Goal: Navigation & Orientation: Find specific page/section

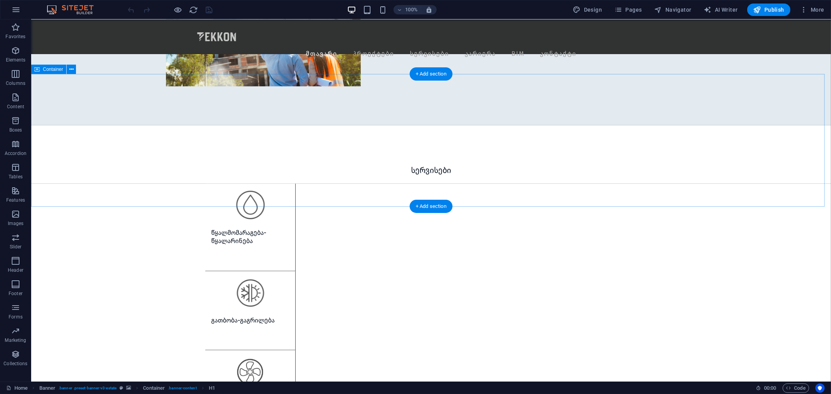
scroll to position [736, 0]
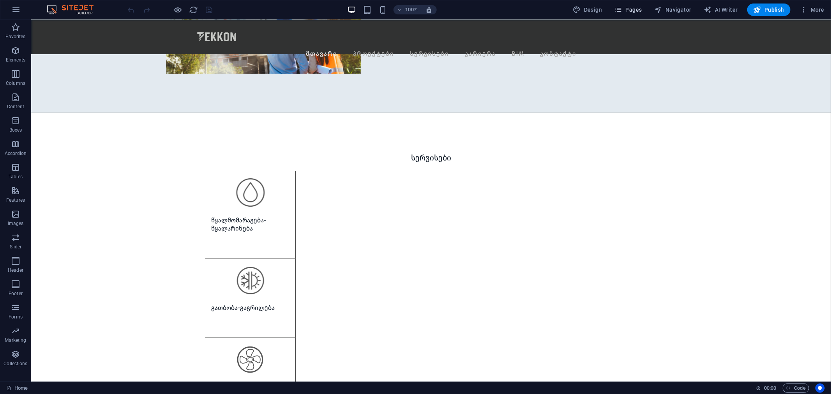
click at [619, 14] on button "Pages" at bounding box center [629, 10] width 34 height 12
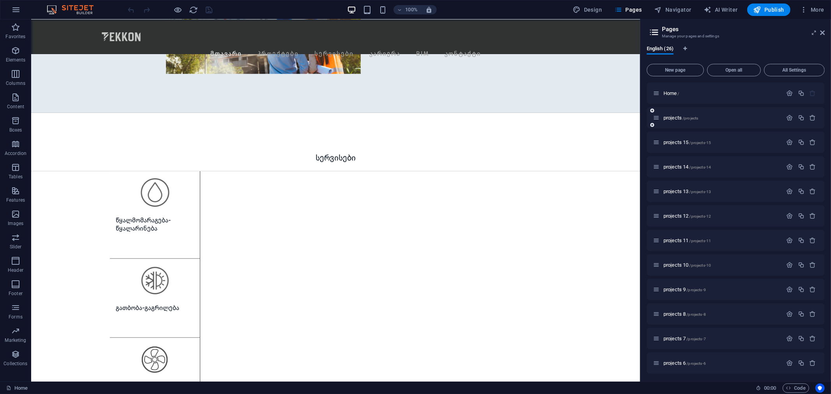
click at [673, 118] on span "projects /projects" at bounding box center [681, 118] width 35 height 6
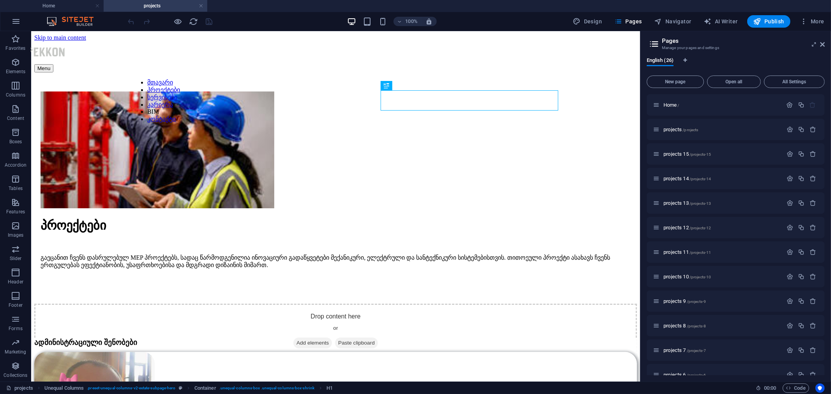
scroll to position [0, 0]
drag, startPoint x: 821, startPoint y: 43, endPoint x: 789, endPoint y: 13, distance: 44.1
click at [821, 43] on icon at bounding box center [823, 44] width 5 height 6
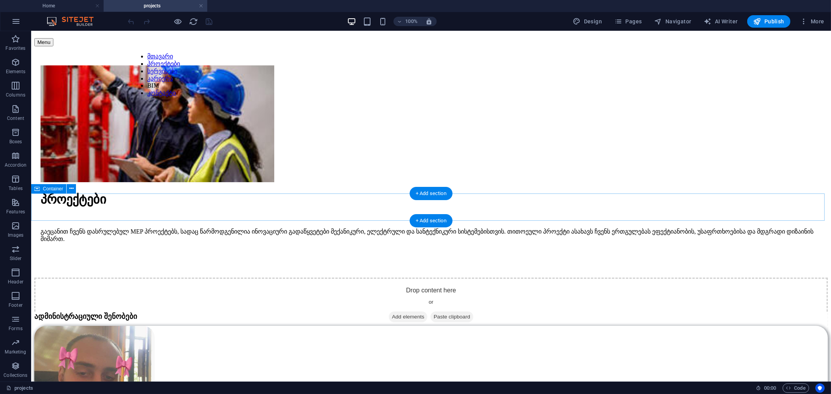
scroll to position [130, 0]
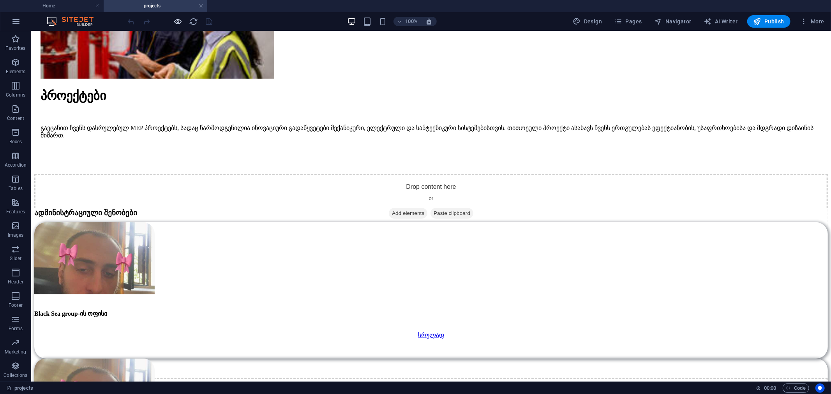
click at [174, 23] on icon "button" at bounding box center [178, 21] width 9 height 9
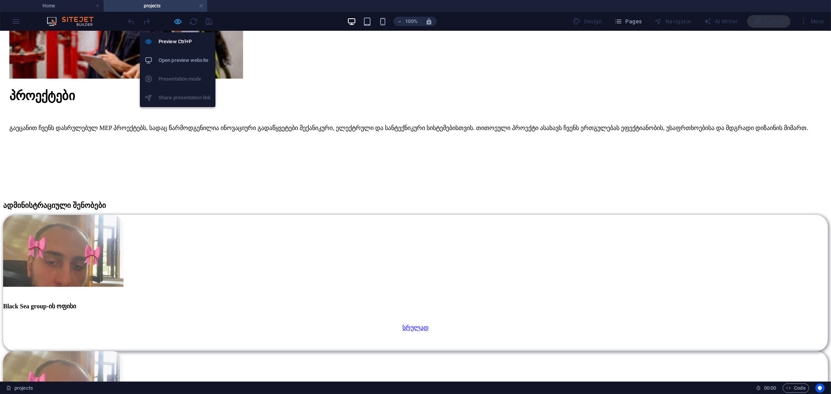
scroll to position [129, 0]
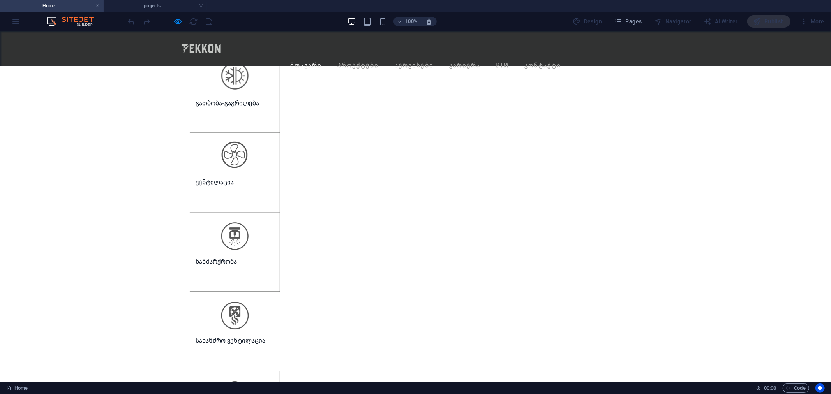
scroll to position [756, 0]
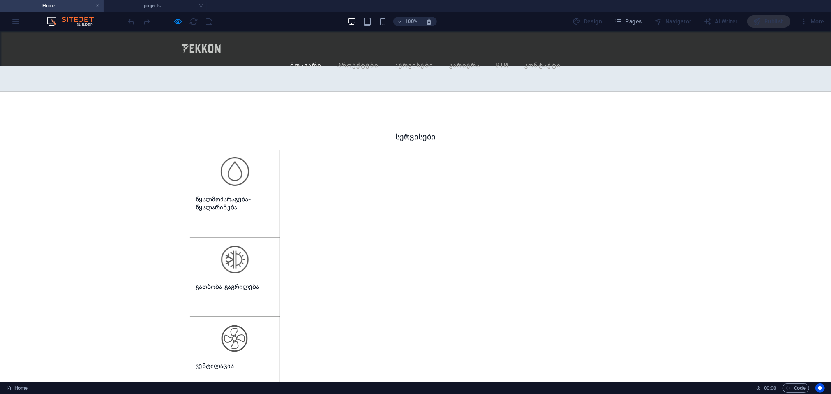
drag, startPoint x: 165, startPoint y: 310, endPoint x: 185, endPoint y: 315, distance: 20.1
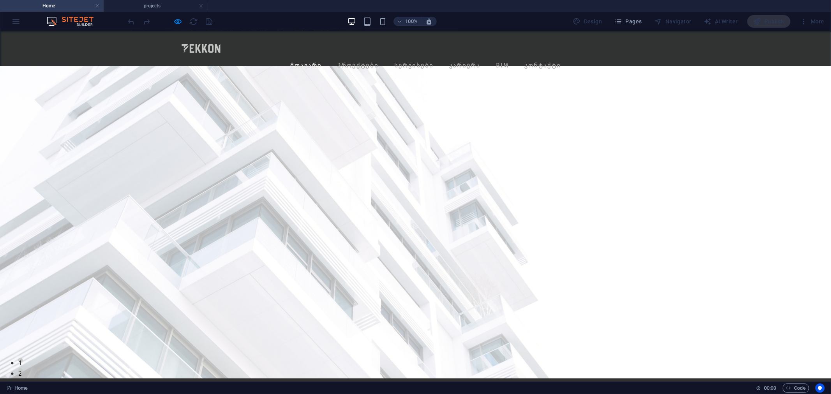
scroll to position [0, 0]
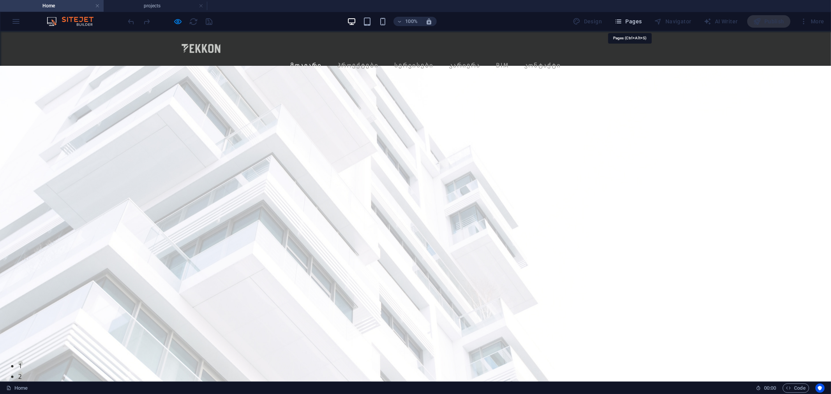
click at [637, 18] on span "Pages" at bounding box center [628, 22] width 27 height 8
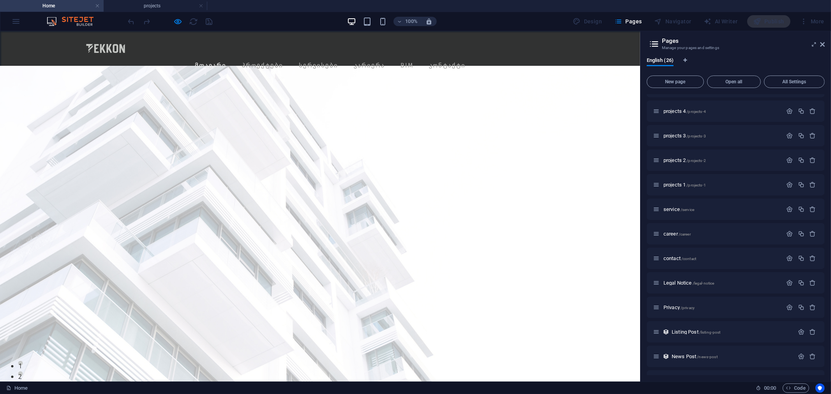
scroll to position [356, 0]
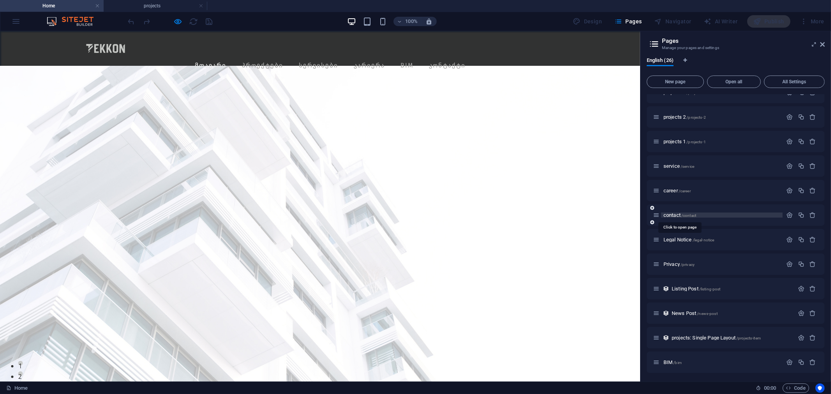
click at [674, 216] on span "contact /contact" at bounding box center [680, 215] width 33 height 6
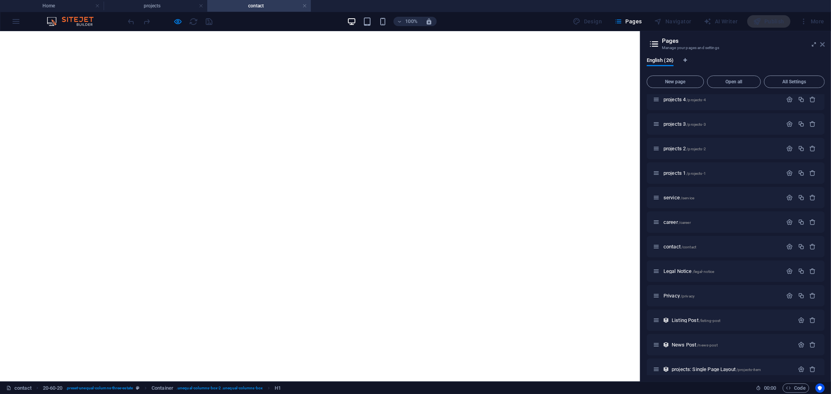
click at [823, 45] on icon at bounding box center [823, 44] width 5 height 6
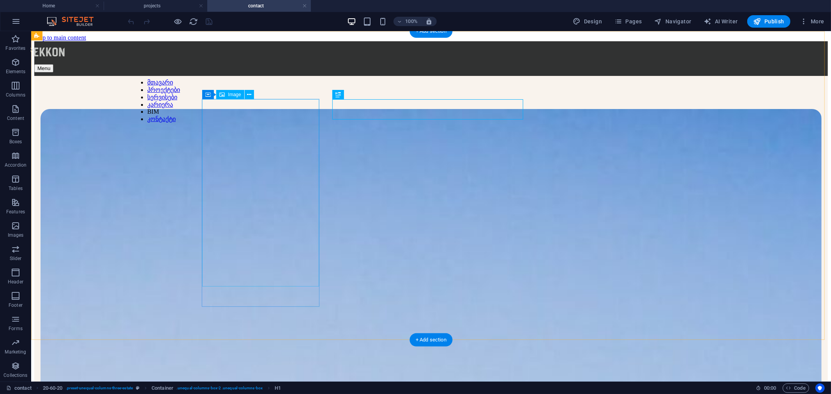
scroll to position [0, 0]
click at [628, 26] on button "Pages" at bounding box center [629, 21] width 34 height 12
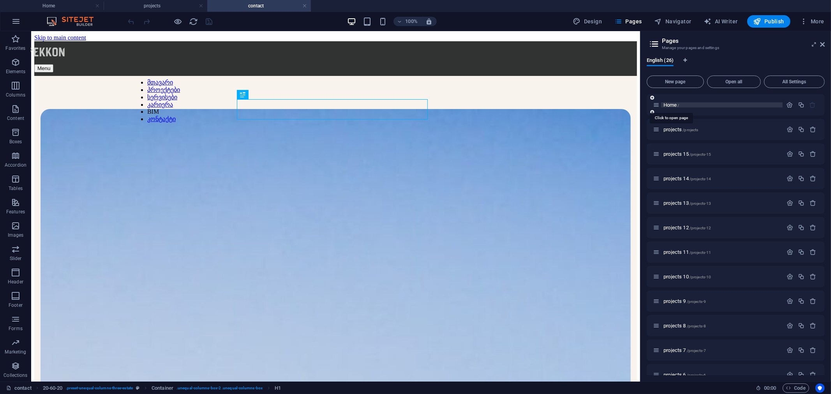
click at [677, 107] on span "Home /" at bounding box center [672, 105] width 16 height 6
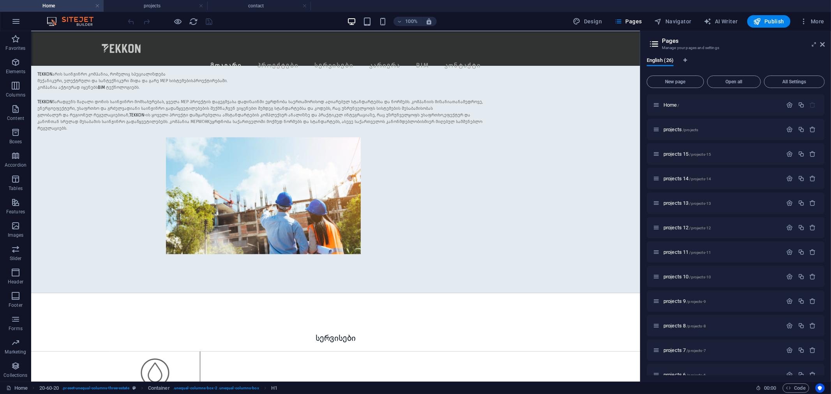
scroll to position [563, 0]
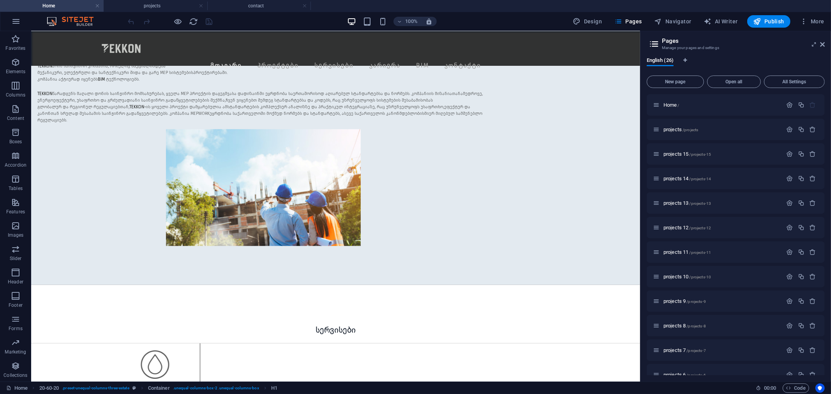
click at [819, 41] on h2 "Pages" at bounding box center [743, 40] width 163 height 7
drag, startPoint x: 822, startPoint y: 42, endPoint x: 509, endPoint y: 168, distance: 337.9
click at [822, 42] on icon at bounding box center [823, 44] width 5 height 6
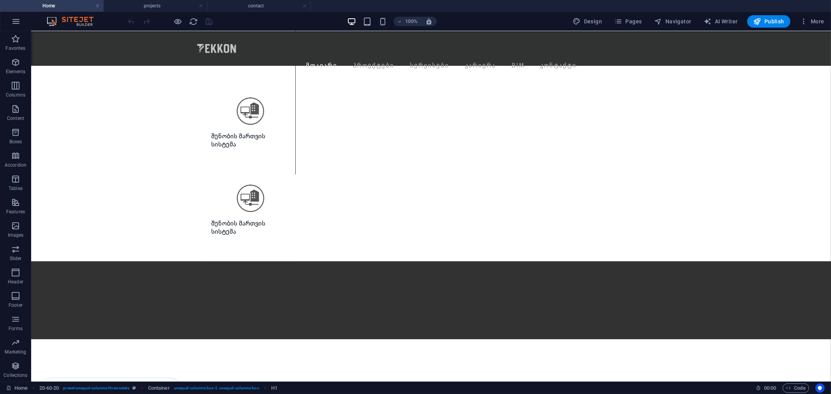
scroll to position [1466, 0]
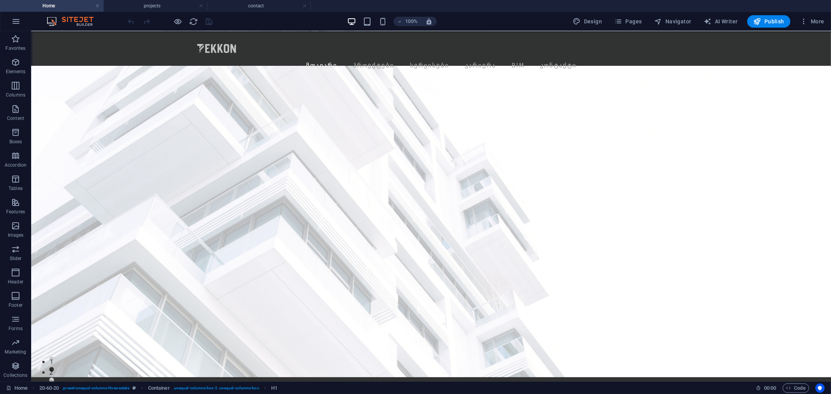
scroll to position [0, 0]
